Goal: Find specific page/section: Find specific page/section

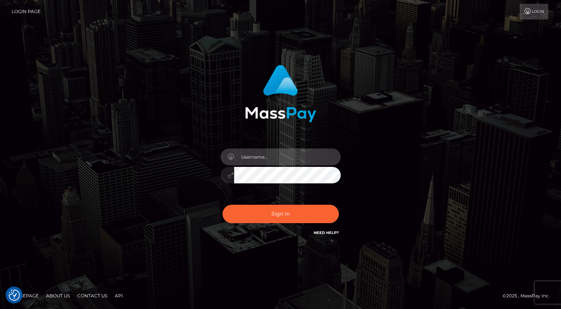
click at [289, 155] on input "text" at bounding box center [287, 157] width 107 height 17
type input "oli.fanvue"
click at [292, 154] on input "text" at bounding box center [287, 157] width 107 height 17
type input "oli.fanvue"
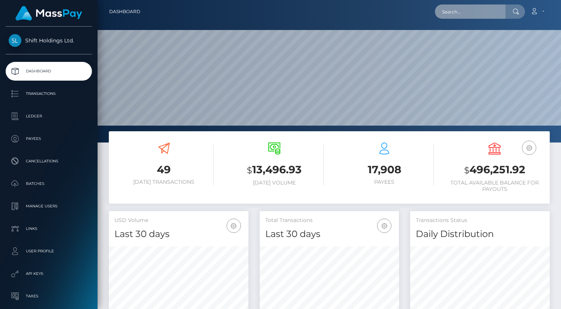
scroll to position [133, 140]
click at [461, 14] on input "text" at bounding box center [470, 12] width 71 height 14
paste input "mollyfernandesofc@gmail.com"
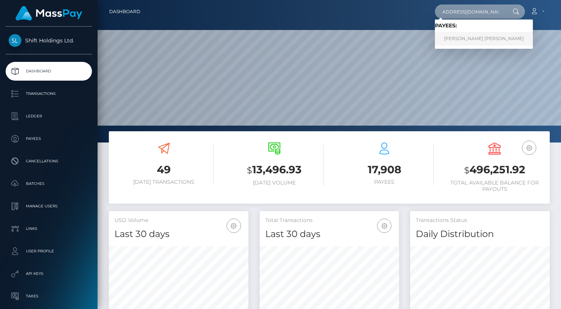
type input "mollyfernandesofc@gmail.com"
click at [466, 36] on link "PEDRO LUIZ VIEIRA DE MELO" at bounding box center [484, 39] width 98 height 14
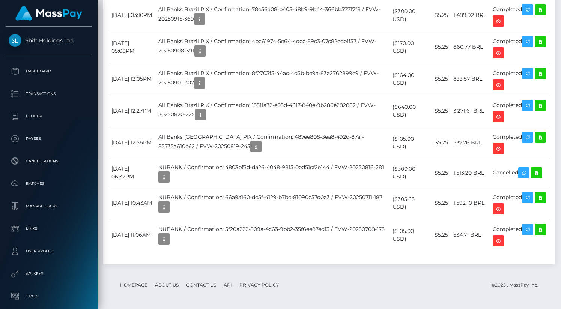
scroll to position [620, 0]
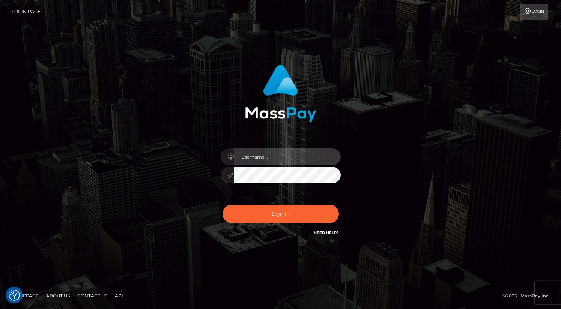
click at [278, 159] on input "text" at bounding box center [287, 157] width 107 height 17
type input "oli.fanvue"
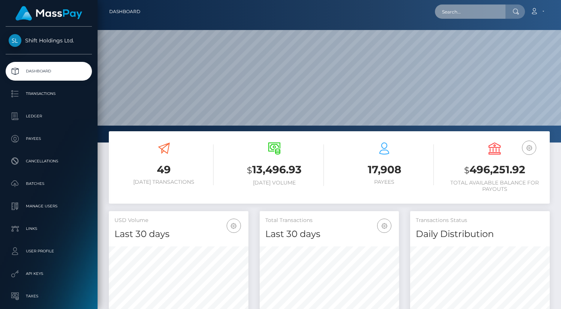
scroll to position [133, 140]
click at [483, 11] on input "text" at bounding box center [470, 12] width 71 height 14
paste input "andreasmunter69@gmail.com"
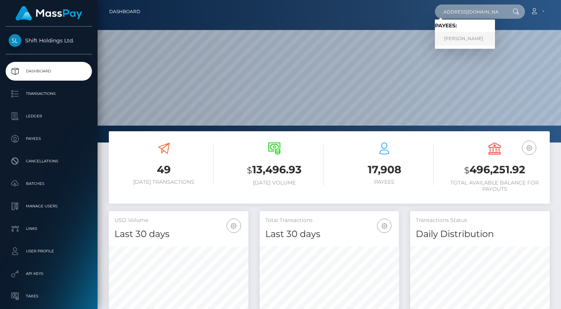
type input "[EMAIL_ADDRESS][DOMAIN_NAME]"
click at [476, 38] on link "ANDREAS MUNTER" at bounding box center [465, 39] width 60 height 14
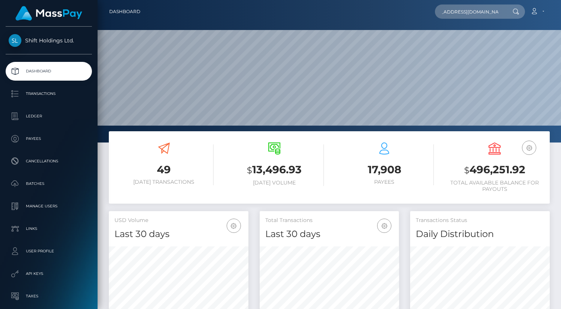
scroll to position [0, 0]
